Goal: Use online tool/utility: Utilize a website feature to perform a specific function

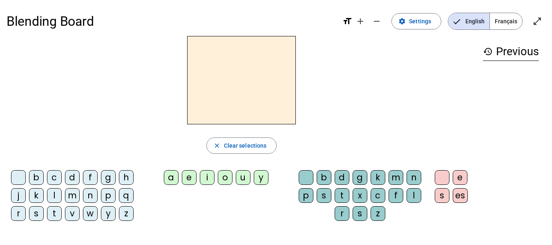
click at [68, 196] on div "m" at bounding box center [72, 195] width 15 height 15
click at [168, 178] on div "a" at bounding box center [171, 177] width 15 height 15
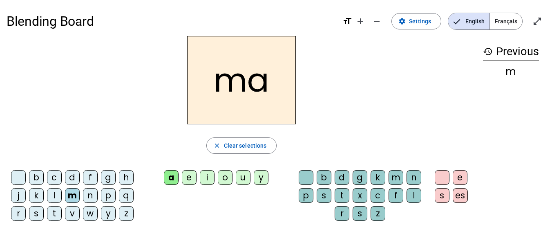
click at [58, 191] on div "l" at bounding box center [54, 195] width 15 height 15
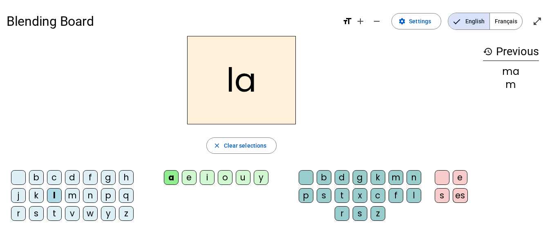
click at [187, 174] on div "e" at bounding box center [189, 177] width 15 height 15
click at [70, 172] on div "d" at bounding box center [72, 177] width 15 height 15
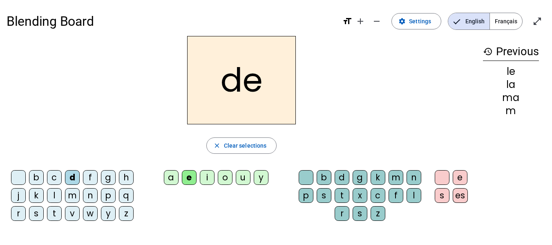
click at [240, 172] on div "u" at bounding box center [243, 177] width 15 height 15
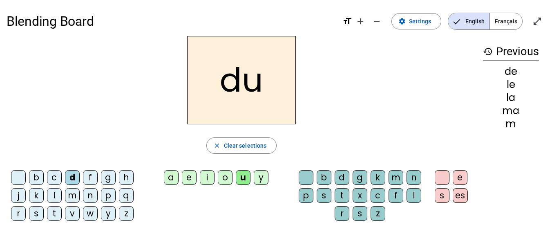
click at [58, 209] on div "t" at bounding box center [54, 213] width 15 height 15
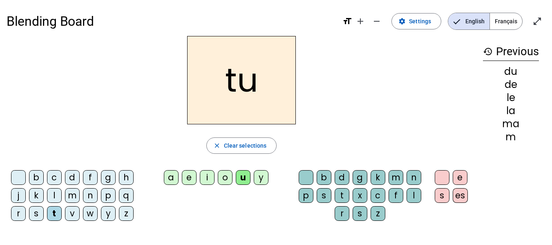
click at [172, 171] on div "a" at bounding box center [171, 177] width 15 height 15
click at [190, 181] on div "e" at bounding box center [189, 177] width 15 height 15
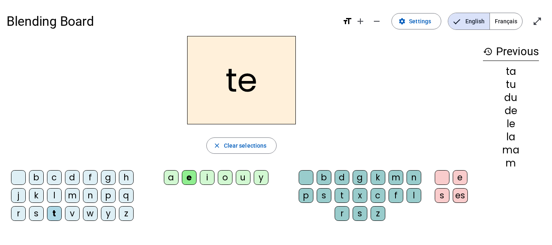
click at [73, 195] on div "m" at bounding box center [72, 195] width 15 height 15
